Goal: Transaction & Acquisition: Book appointment/travel/reservation

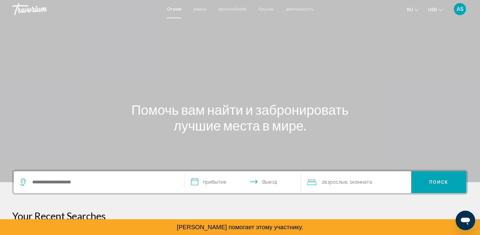
click at [412, 12] on span "ru" at bounding box center [410, 9] width 6 height 5
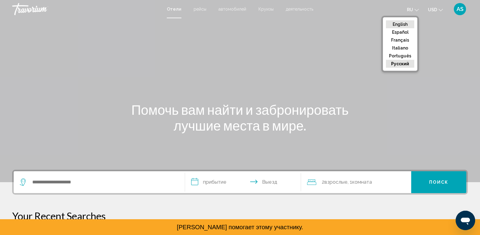
click at [404, 23] on button "English" at bounding box center [400, 24] width 28 height 8
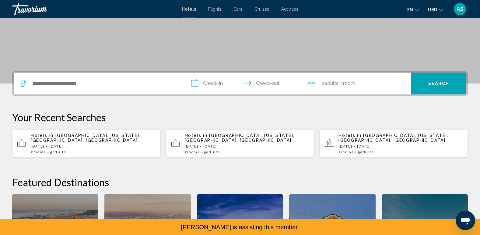
scroll to position [99, 0]
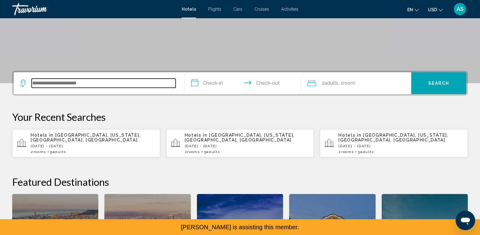
click at [88, 84] on input "Search widget" at bounding box center [104, 83] width 144 height 9
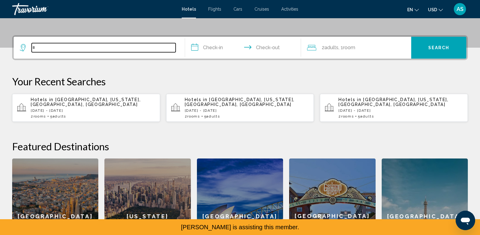
scroll to position [150, 0]
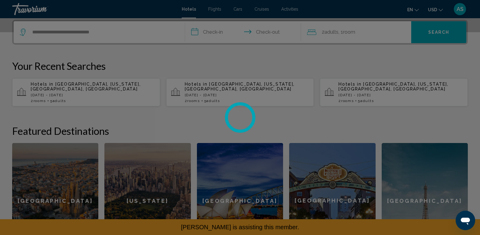
click at [124, 32] on div at bounding box center [240, 117] width 480 height 235
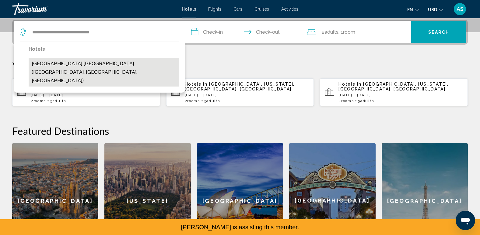
click at [123, 68] on button "[GEOGRAPHIC_DATA] [GEOGRAPHIC_DATA] ([GEOGRAPHIC_DATA], [GEOGRAPHIC_DATA], [GEO…" at bounding box center [104, 72] width 150 height 29
type input "**********"
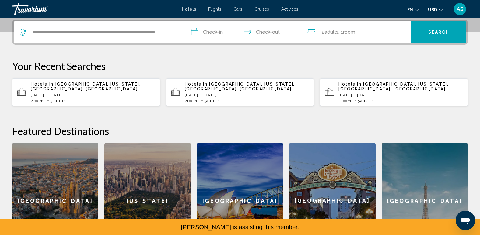
click at [211, 32] on input "**********" at bounding box center [244, 33] width 119 height 24
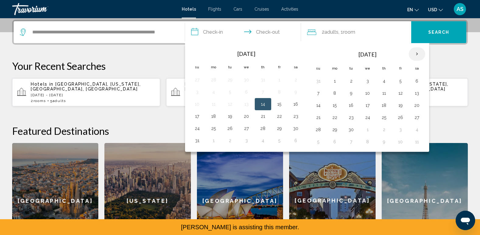
click at [413, 56] on th "Next month" at bounding box center [416, 53] width 16 height 13
click at [334, 94] on button "6" at bounding box center [335, 93] width 10 height 9
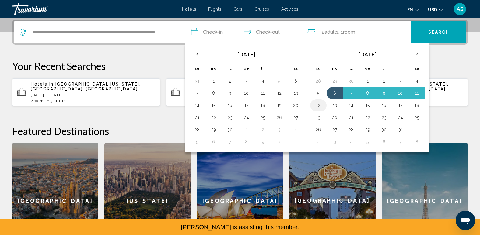
click at [318, 105] on button "12" at bounding box center [318, 105] width 10 height 9
type input "**********"
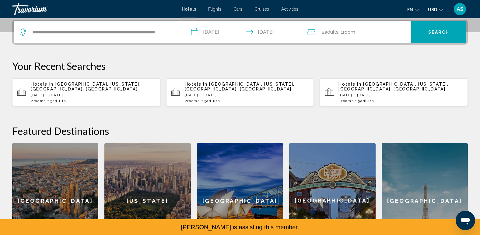
click at [359, 29] on div "2 Adult Adults , 1 Room rooms" at bounding box center [359, 32] width 104 height 9
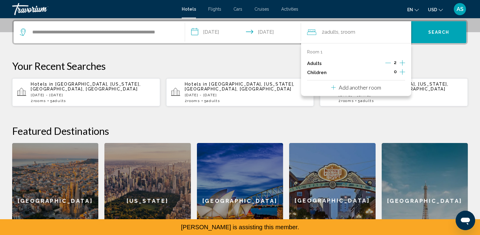
click at [402, 64] on icon "Increment adults" at bounding box center [401, 62] width 5 height 7
click at [365, 84] on div "Add another room" at bounding box center [356, 87] width 50 height 7
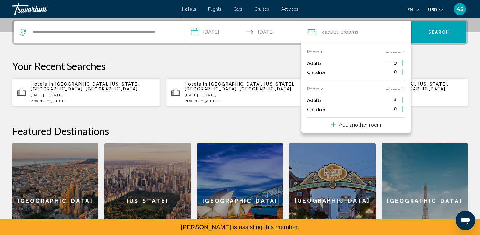
click at [403, 67] on icon "Increment adults" at bounding box center [401, 62] width 5 height 7
click at [389, 98] on icon "Decrement adults" at bounding box center [387, 99] width 5 height 5
click at [438, 36] on button "Search" at bounding box center [438, 32] width 55 height 22
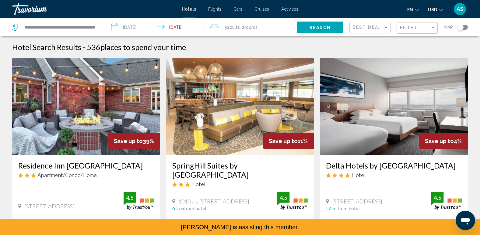
click at [103, 104] on img "Main content" at bounding box center [86, 106] width 148 height 97
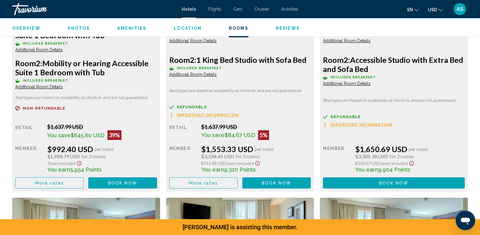
scroll to position [919, 0]
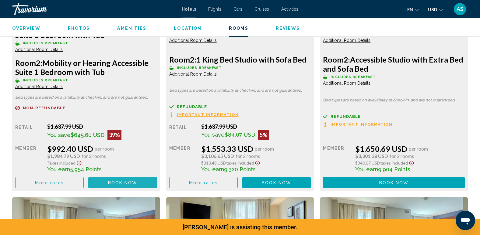
click at [108, 182] on span "Book now" at bounding box center [122, 183] width 29 height 5
